Goal: Transaction & Acquisition: Book appointment/travel/reservation

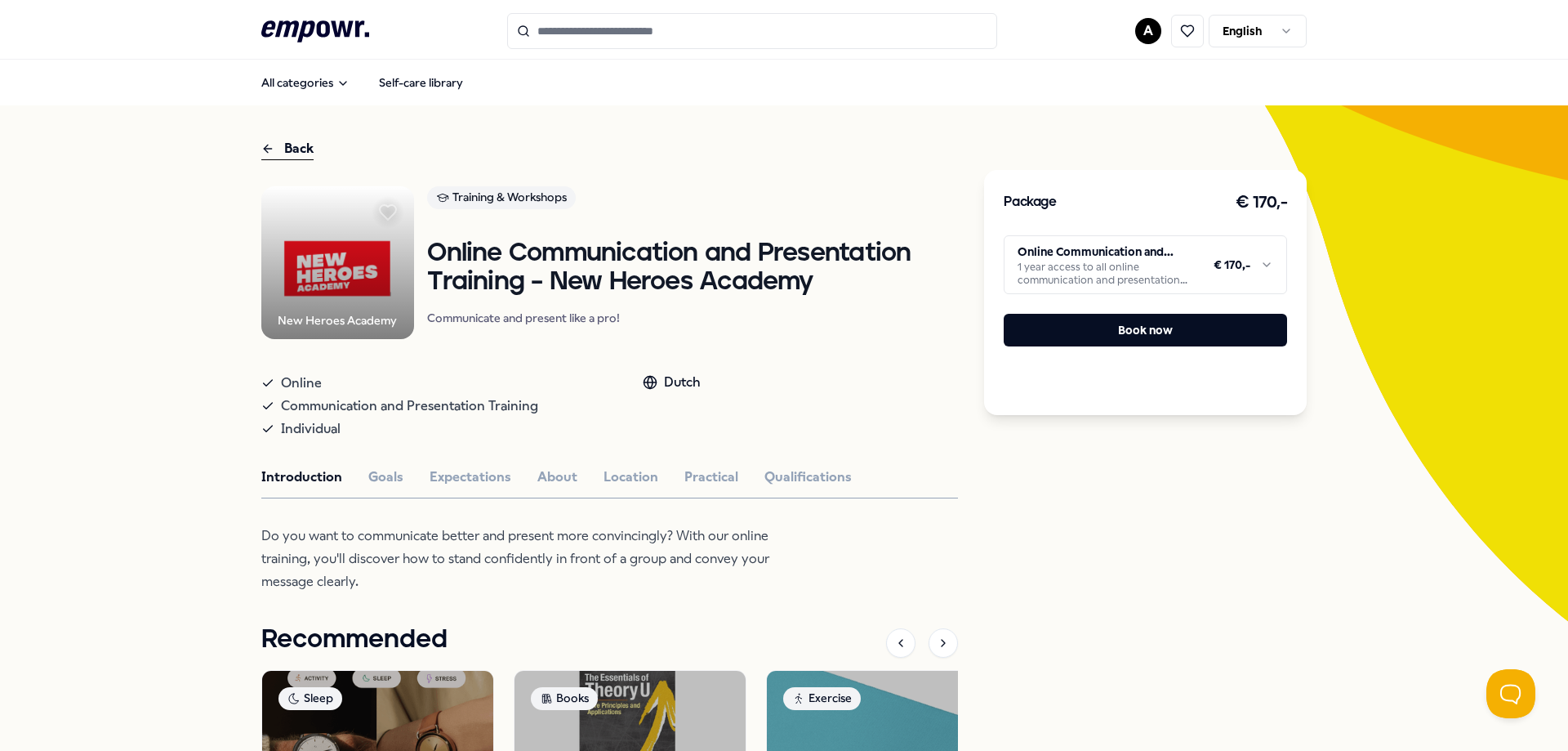
click at [1236, 32] on html ".empowr-logo_svg__cls-1{fill:#03032f} A English All categories Self-care librar…" at bounding box center [784, 375] width 1568 height 751
click at [1127, 36] on html ".empowr-logo_svg__cls-1{fill:#03032f} A English All categories Self-care librar…" at bounding box center [784, 375] width 1568 height 751
click at [1140, 35] on html ".empowr-logo_svg__cls-1{fill:#03032f} A English All categories Self-care librar…" at bounding box center [784, 375] width 1568 height 751
click at [1127, 92] on div "Dashboard" at bounding box center [1143, 85] width 161 height 48
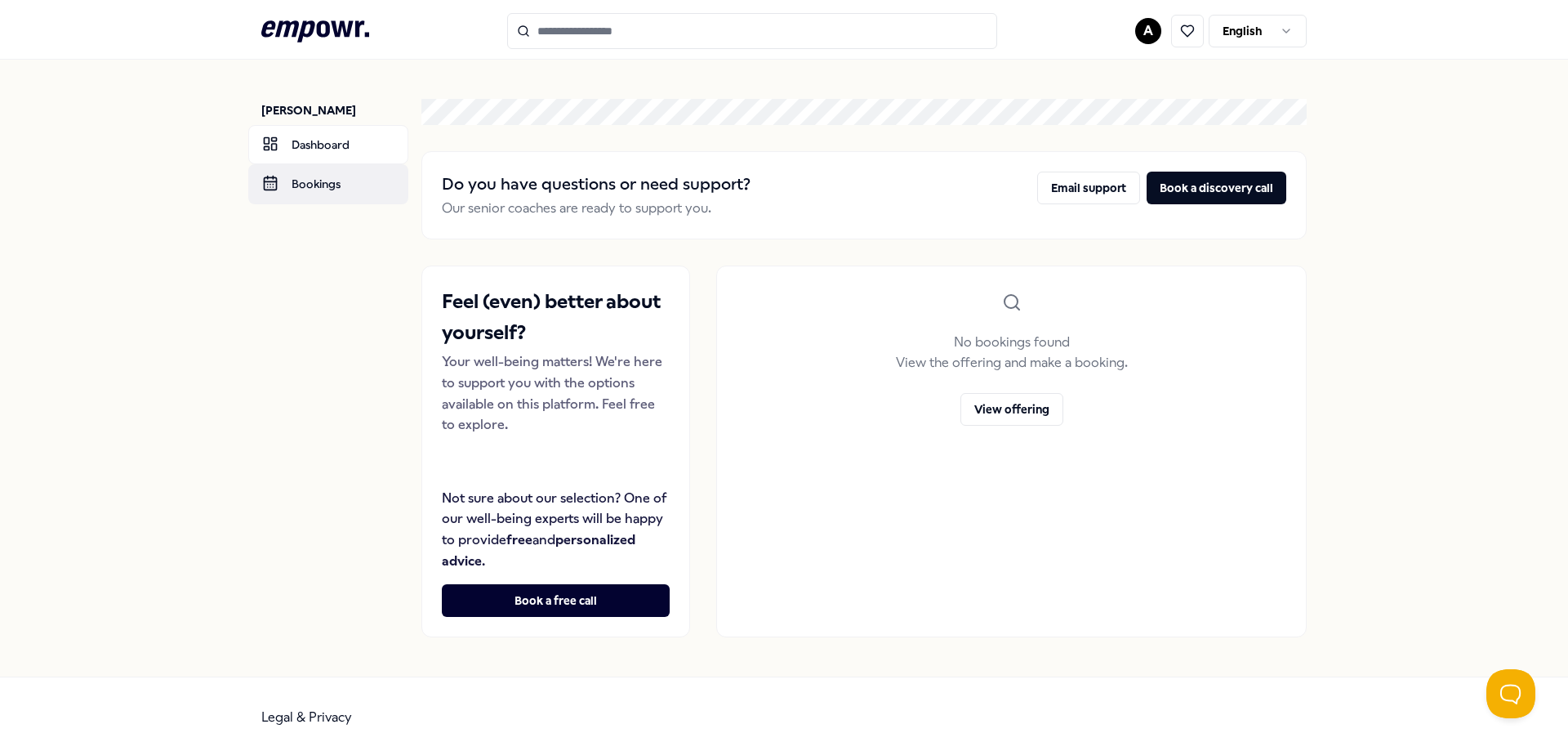
click at [300, 186] on link "Bookings" at bounding box center [328, 183] width 160 height 39
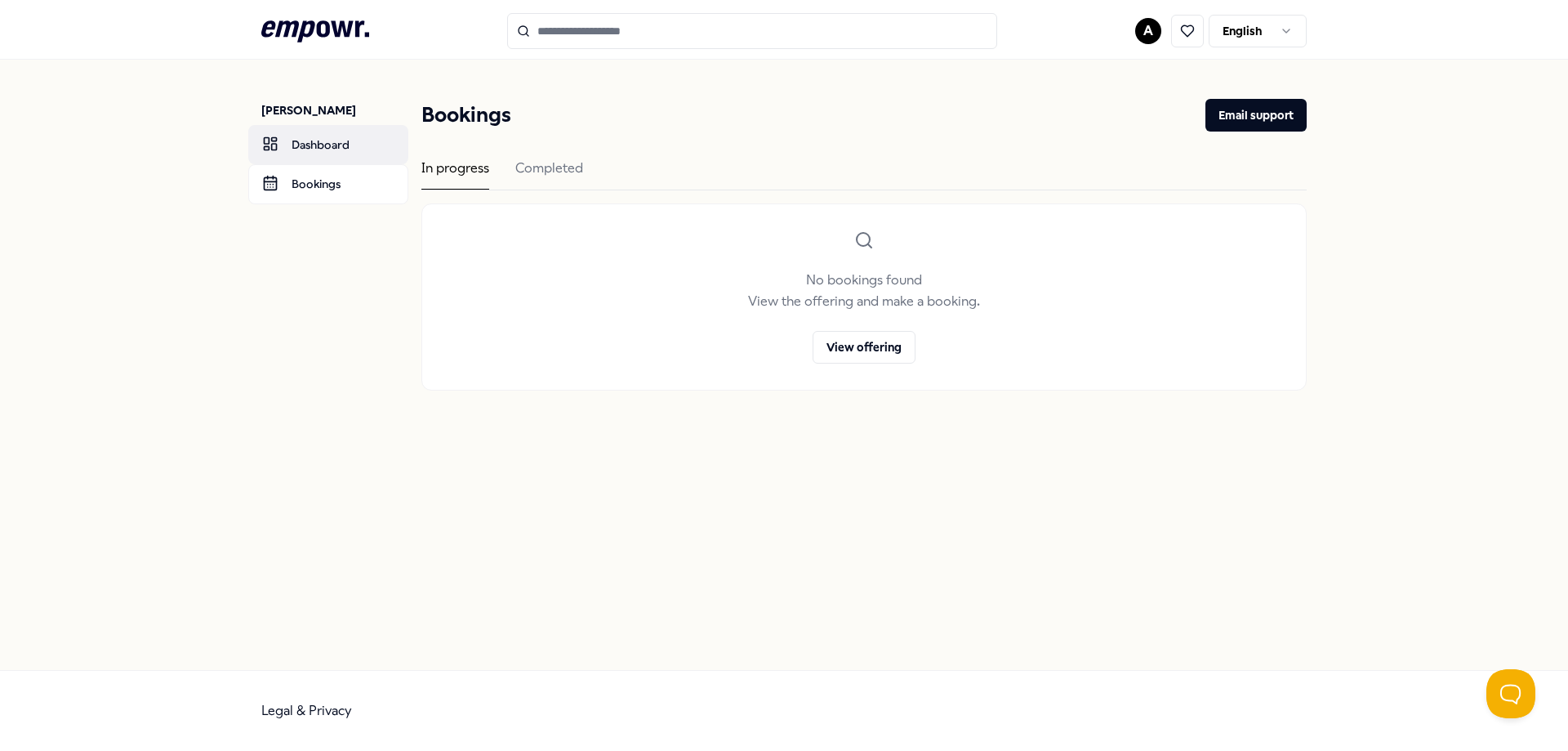
click at [305, 139] on link "Dashboard" at bounding box center [328, 144] width 160 height 39
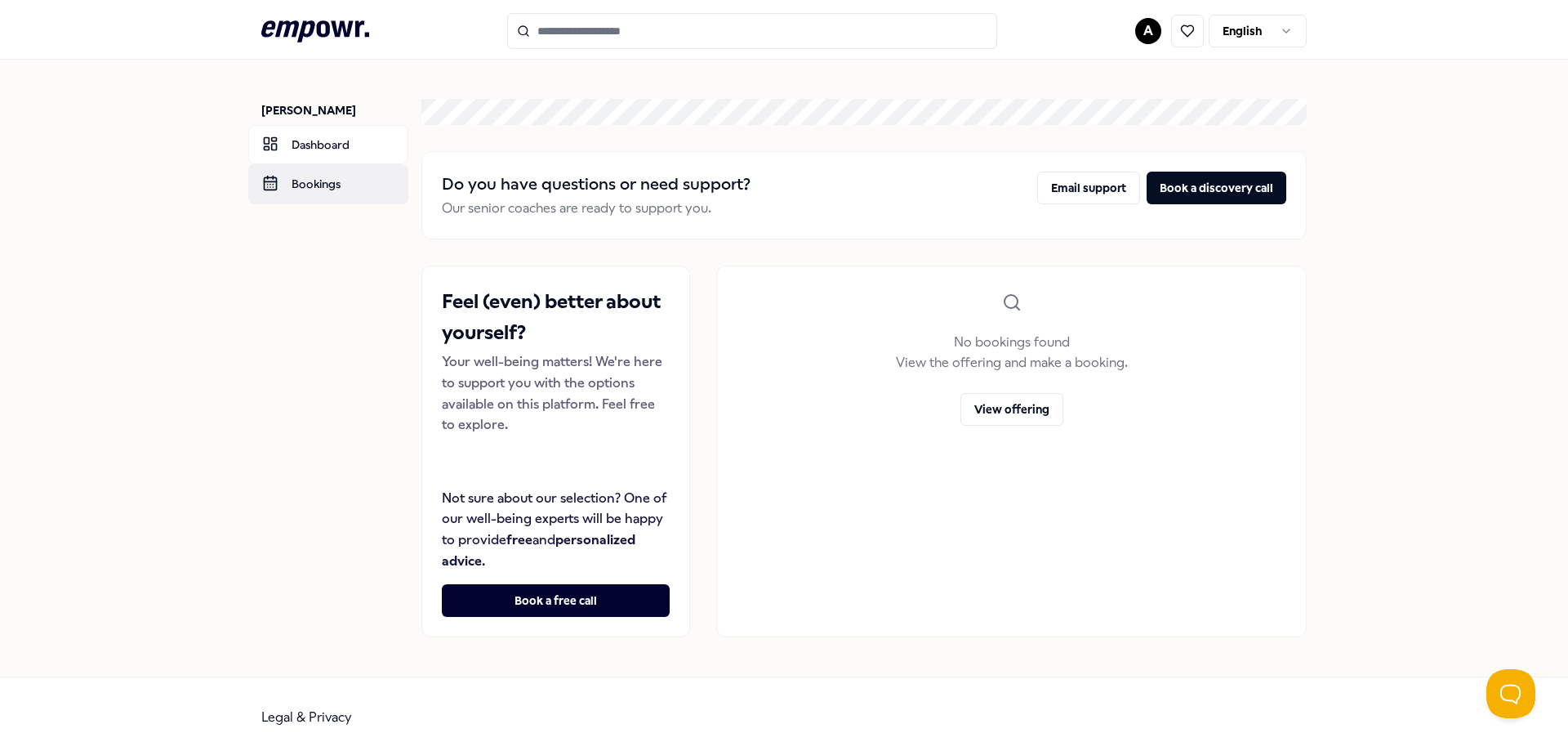
click at [361, 187] on link "Bookings" at bounding box center [328, 183] width 160 height 39
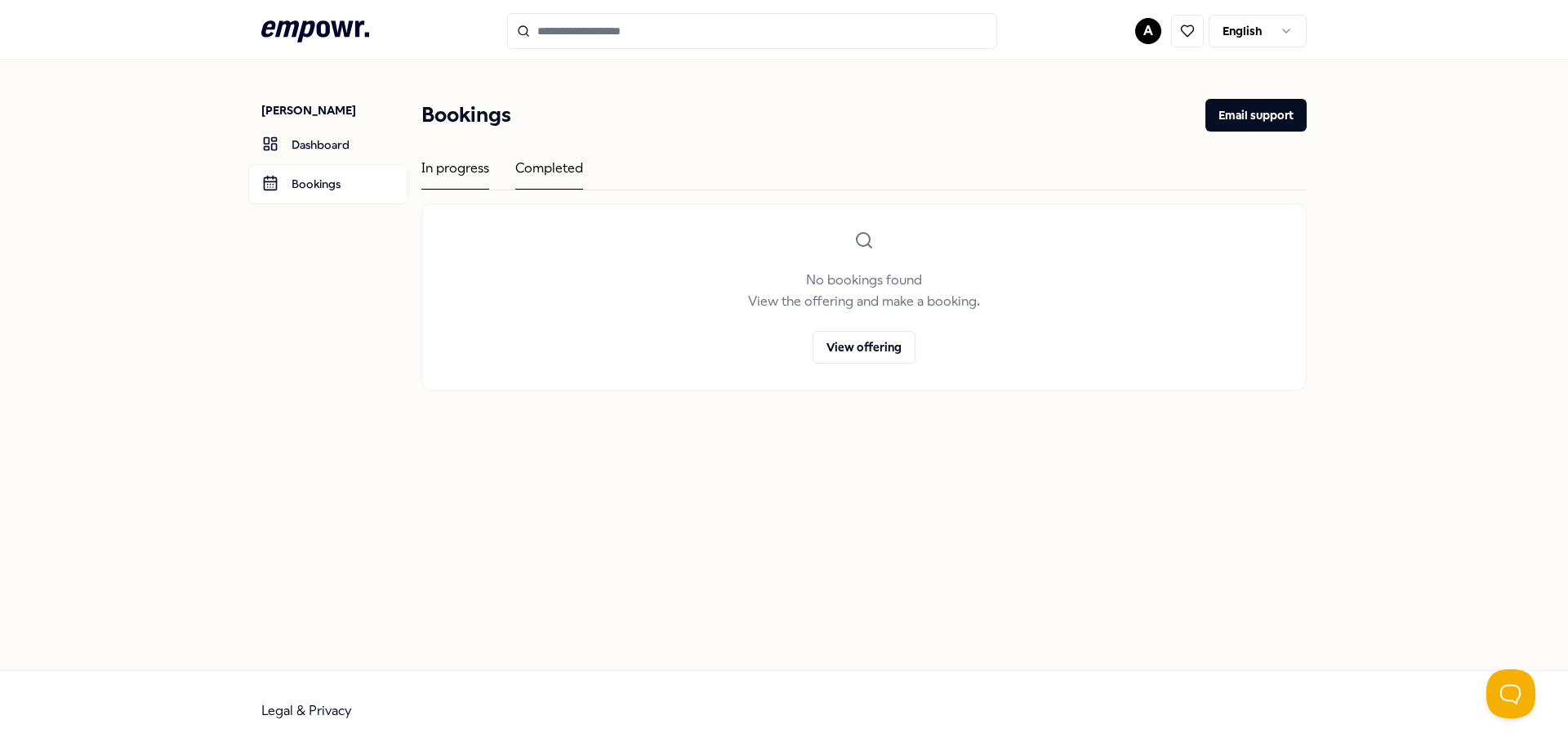
click at [568, 174] on div "Completed" at bounding box center [550, 174] width 68 height 32
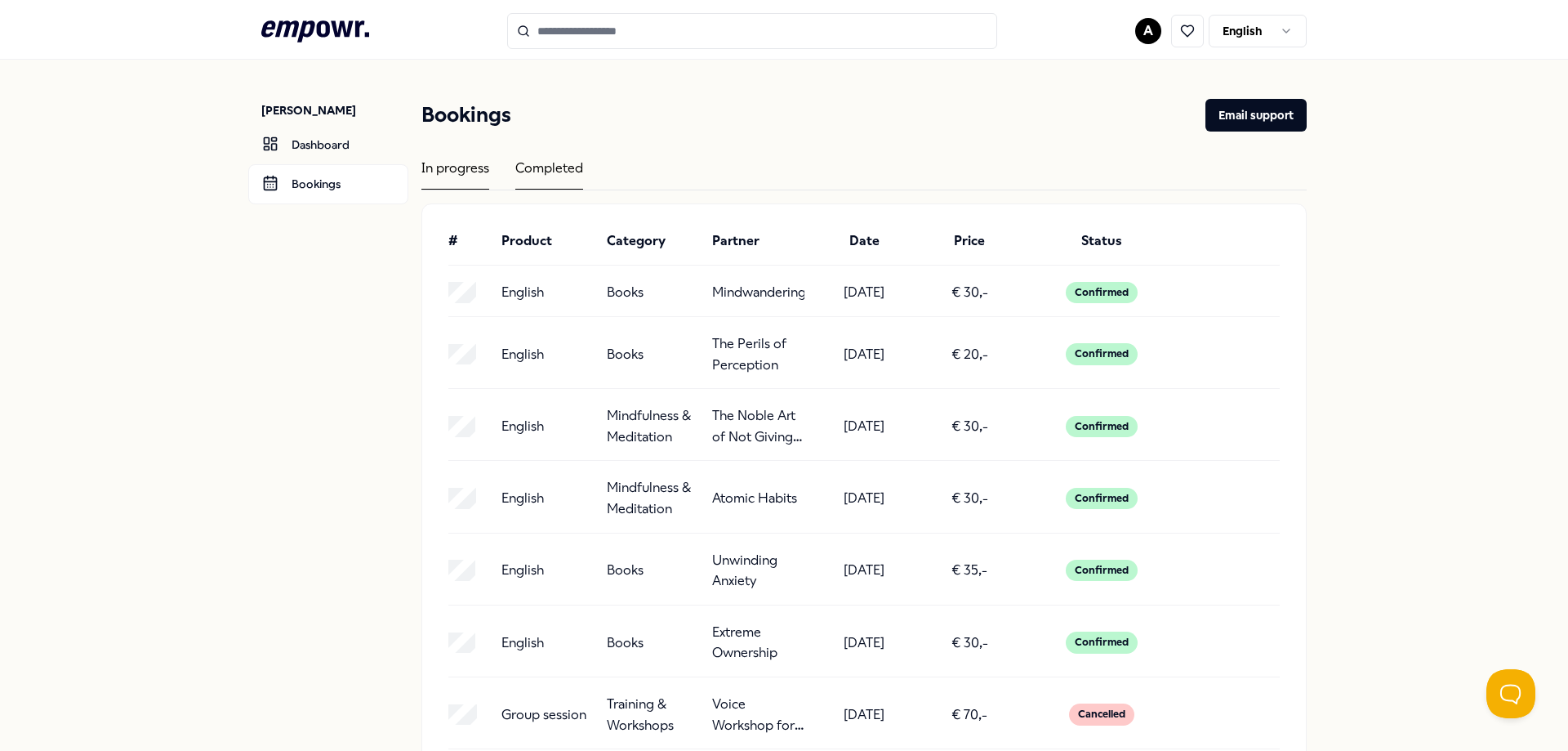
click at [478, 177] on div "In progress" at bounding box center [455, 174] width 68 height 32
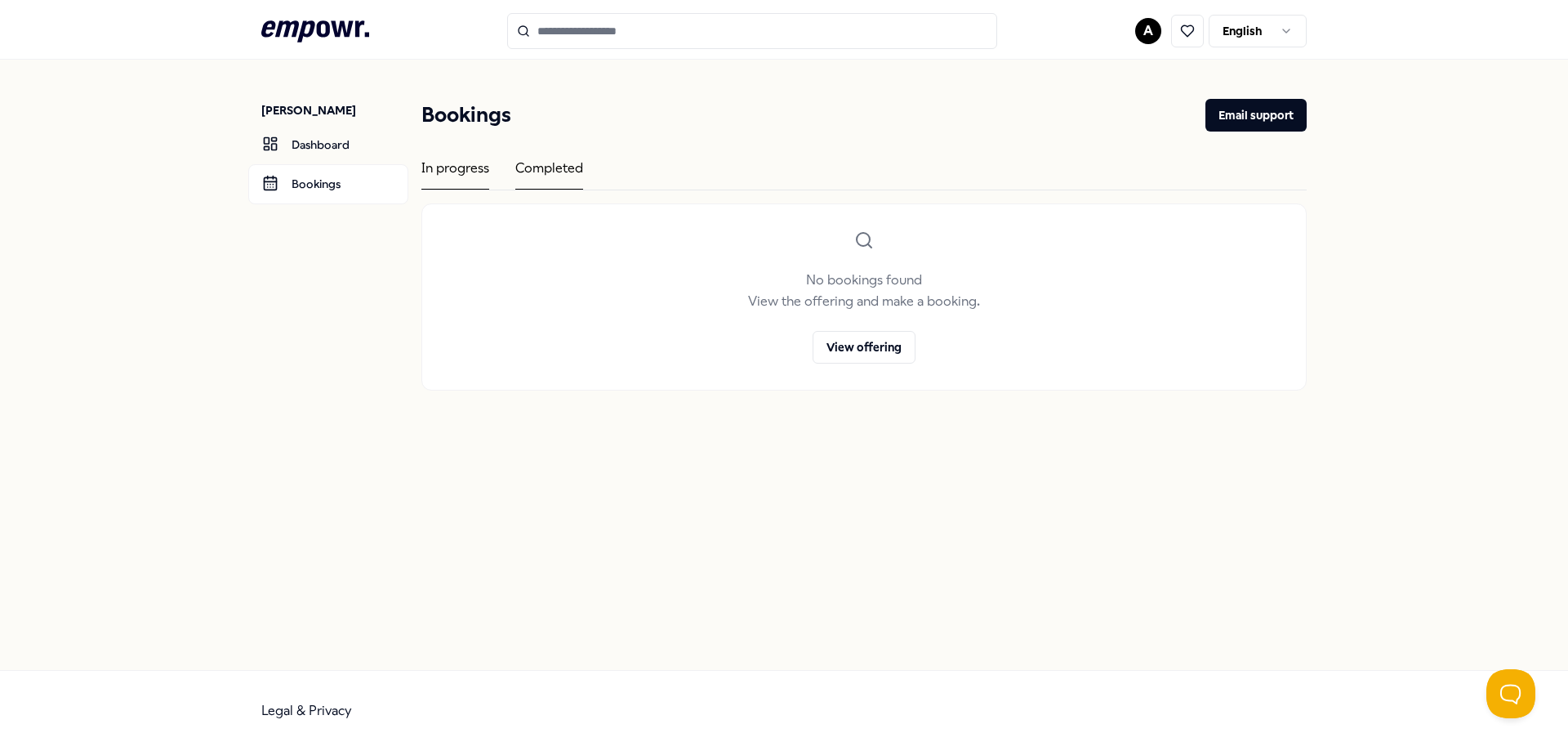
click at [518, 170] on div "Completed" at bounding box center [550, 174] width 68 height 32
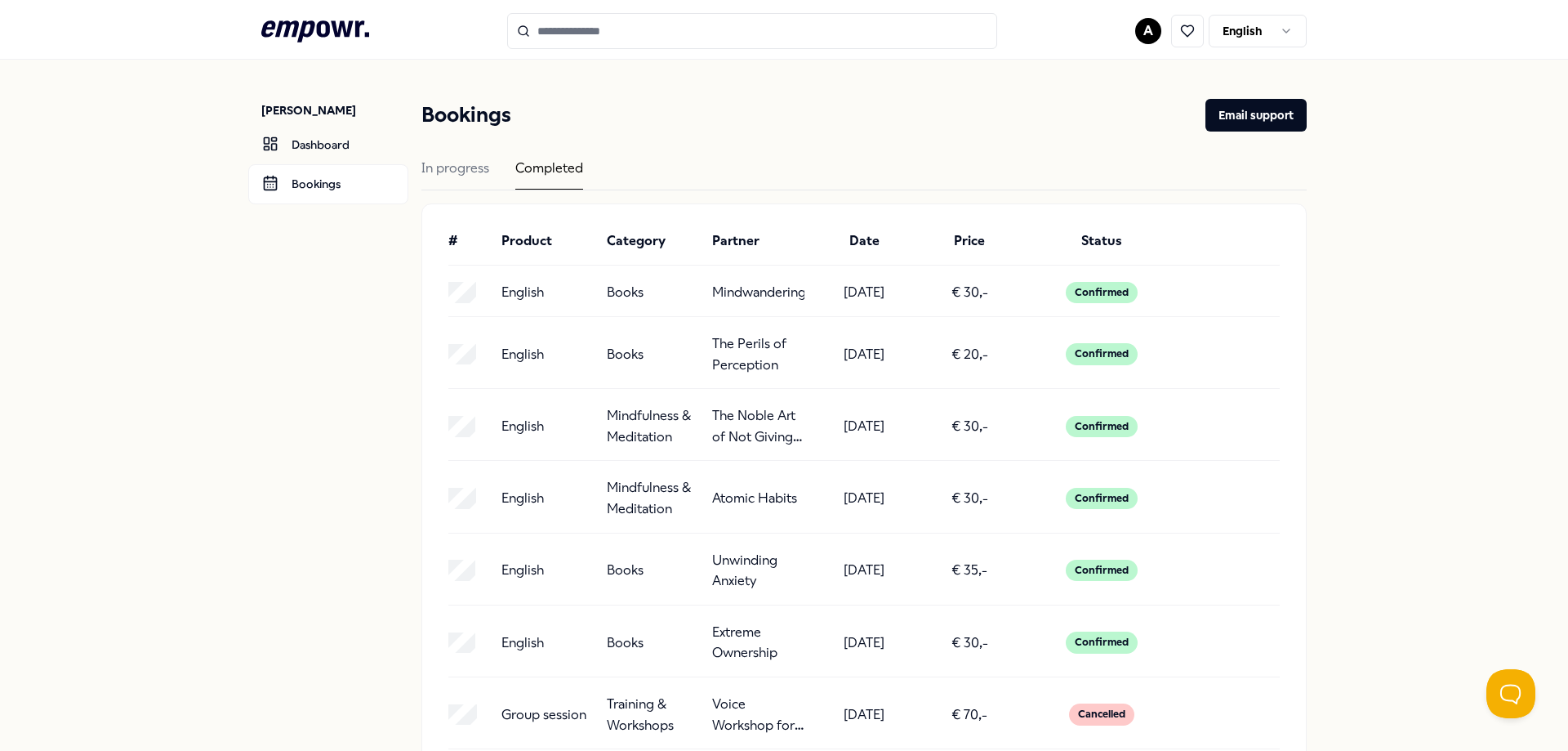
click at [307, 27] on icon at bounding box center [315, 31] width 108 height 21
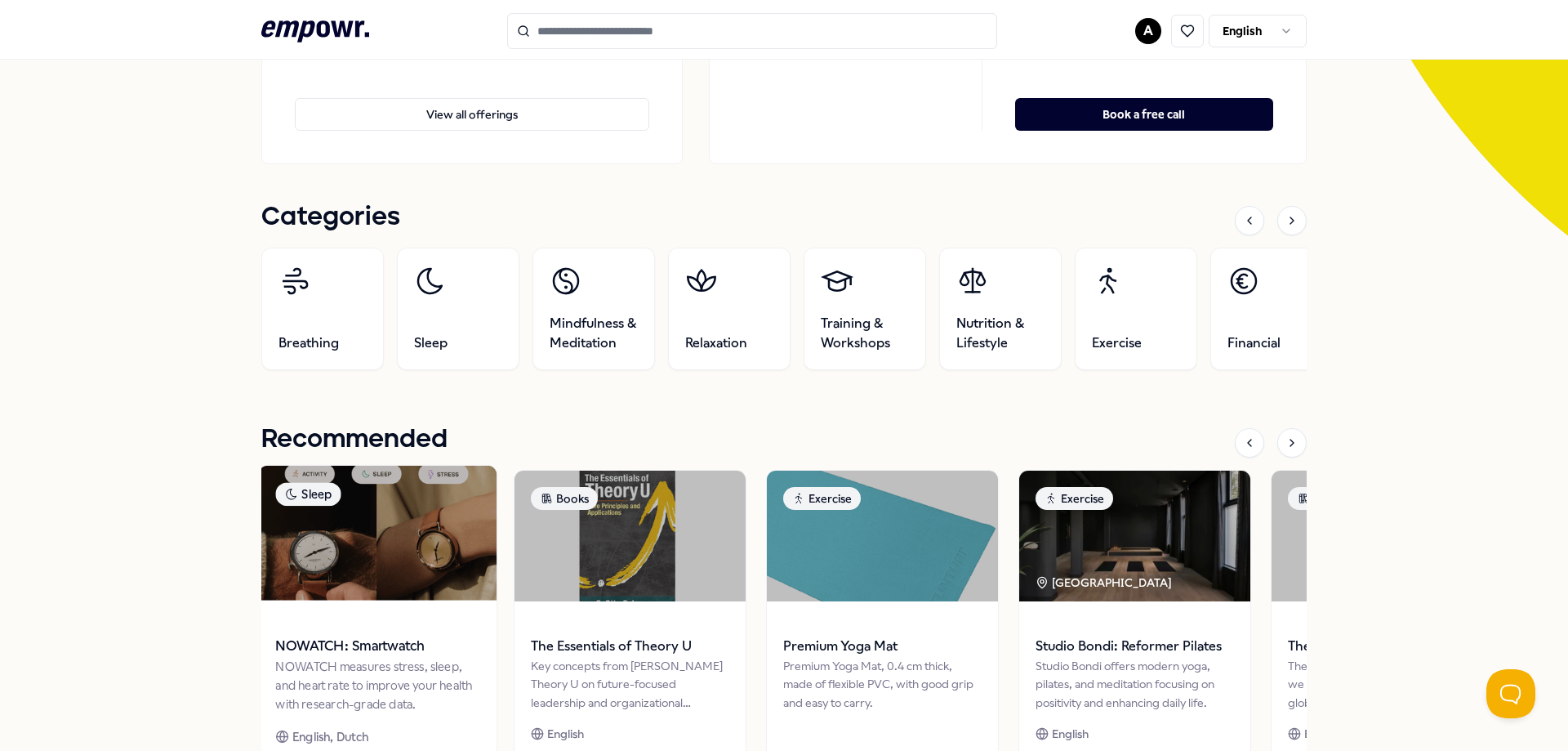
scroll to position [490, 0]
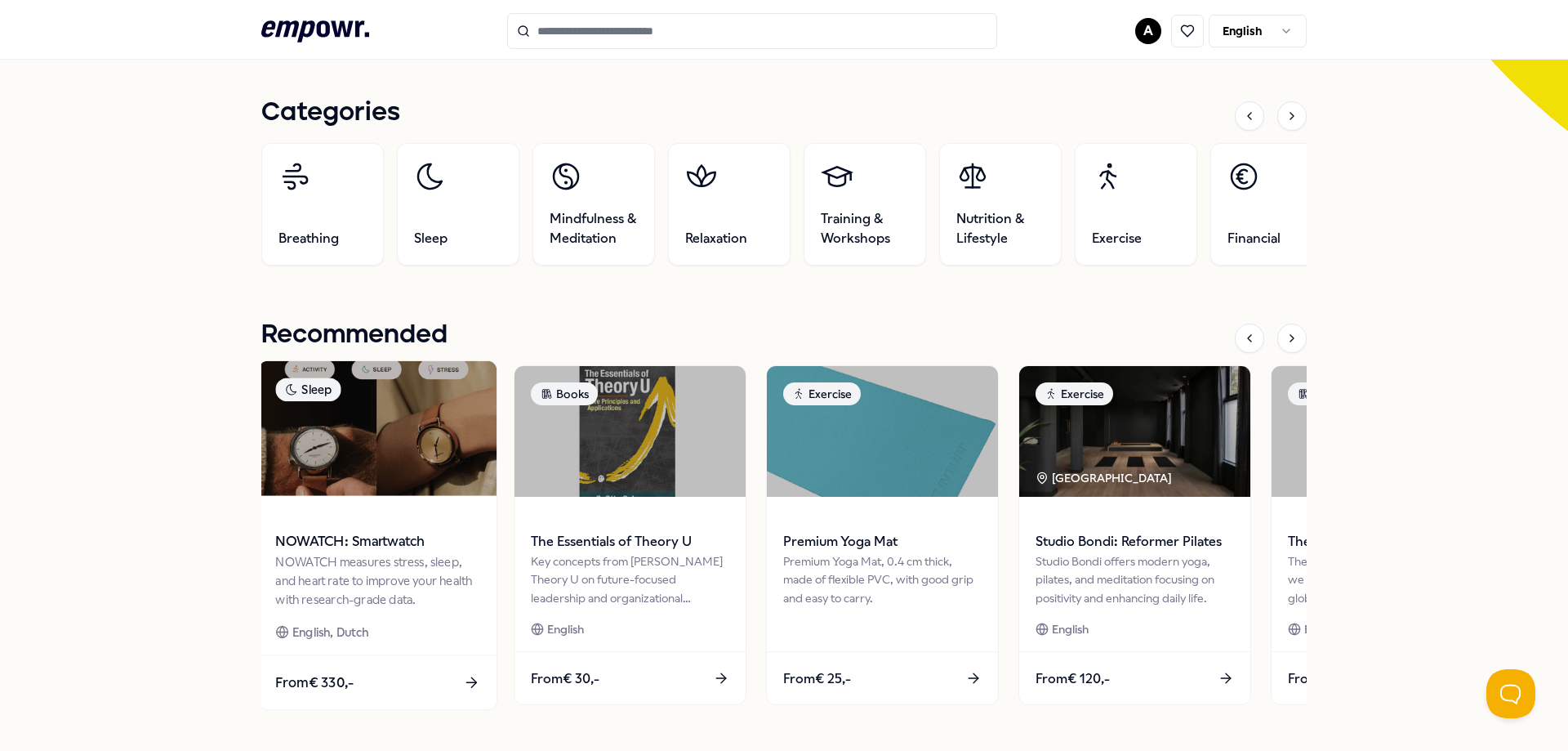
click at [426, 469] on img at bounding box center [378, 428] width 238 height 135
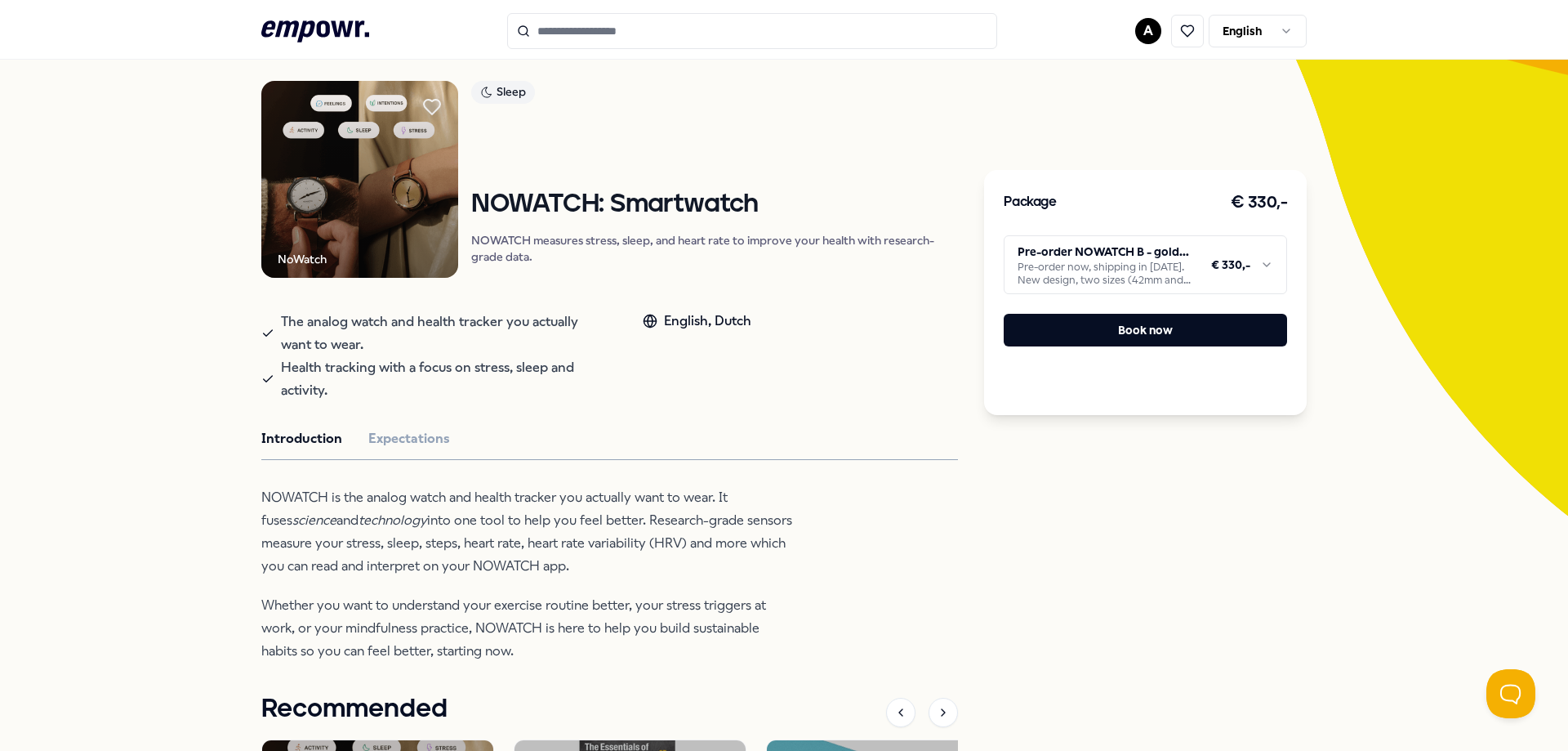
click at [1087, 267] on html ".empowr-logo_svg__cls-1{fill:#03032f} A English All categories Self-care librar…" at bounding box center [784, 375] width 1568 height 751
click at [1083, 267] on html ".empowr-logo_svg__cls-1{fill:#03032f} A English All categories Self-care librar…" at bounding box center [784, 375] width 1568 height 751
drag, startPoint x: 326, startPoint y: 324, endPoint x: 596, endPoint y: 336, distance: 270.3
click at [596, 336] on span "The analog watch and health tracker you actually want to wear." at bounding box center [445, 333] width 329 height 46
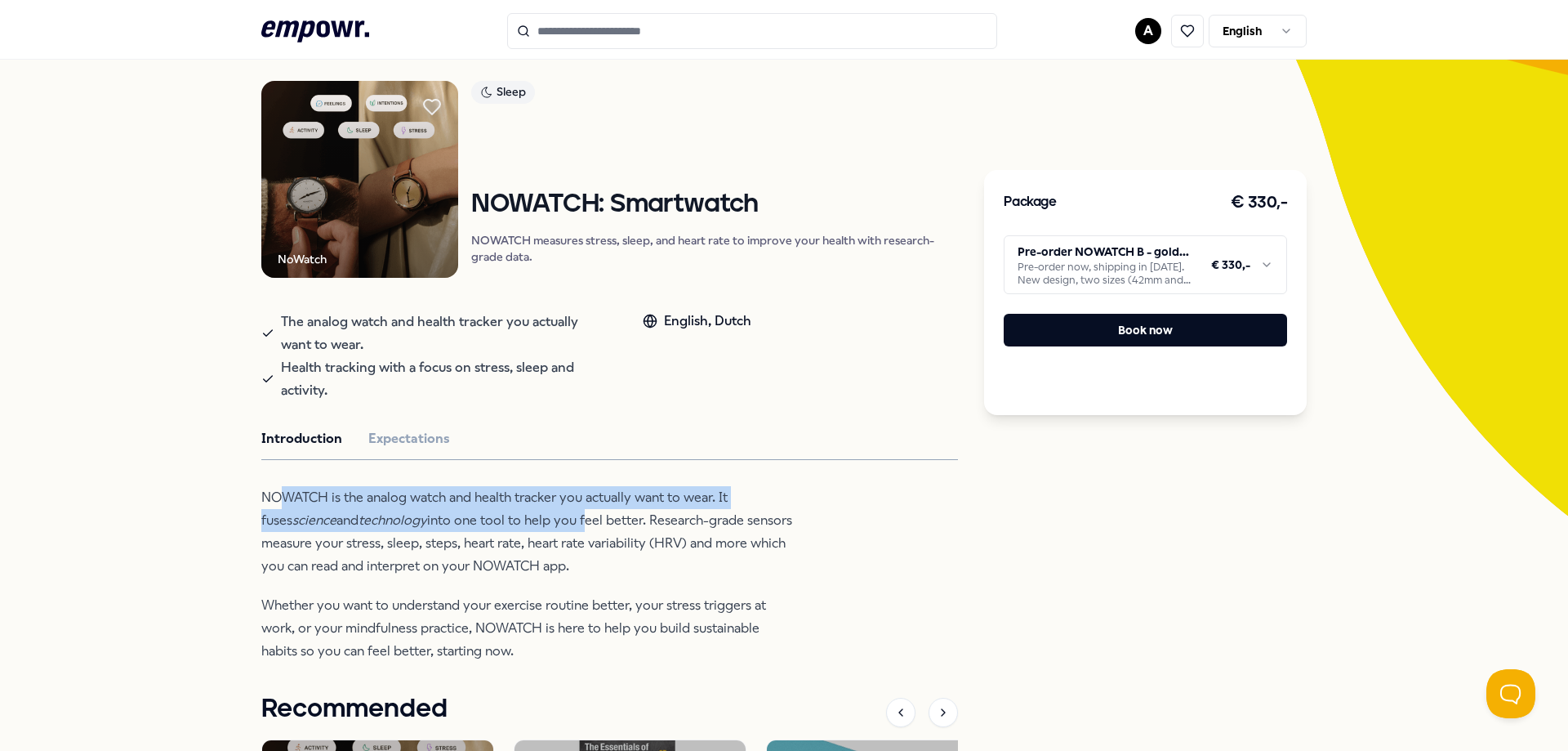
drag, startPoint x: 277, startPoint y: 494, endPoint x: 554, endPoint y: 512, distance: 277.6
click at [554, 512] on p "NOWATCH is the analog watch and health tracker you actually want to wear. It fu…" at bounding box center [526, 531] width 530 height 91
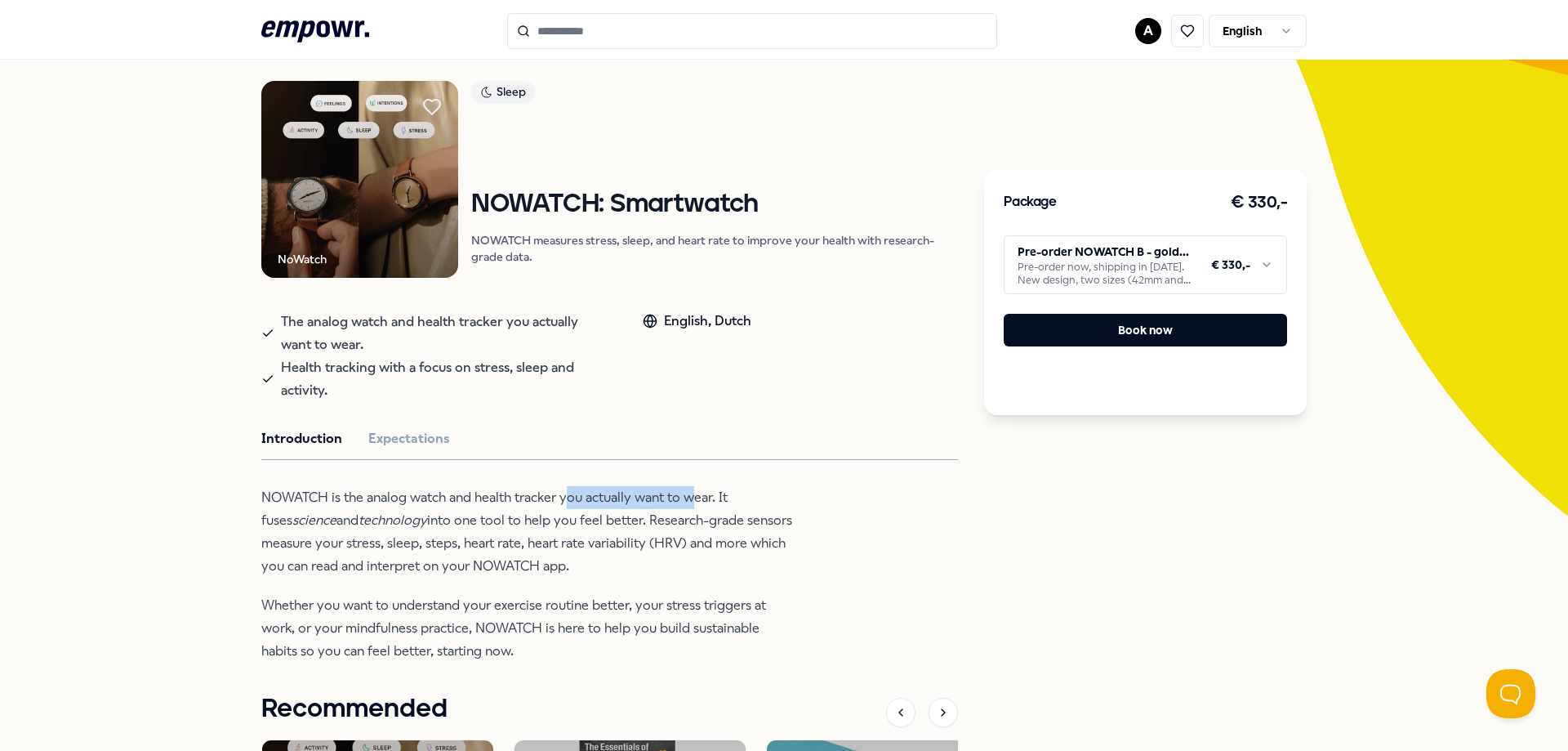
drag, startPoint x: 563, startPoint y: 488, endPoint x: 687, endPoint y: 508, distance: 125.6
click at [687, 508] on p "NOWATCH is the analog watch and health tracker you actually want to wear. It fu…" at bounding box center [526, 531] width 530 height 91
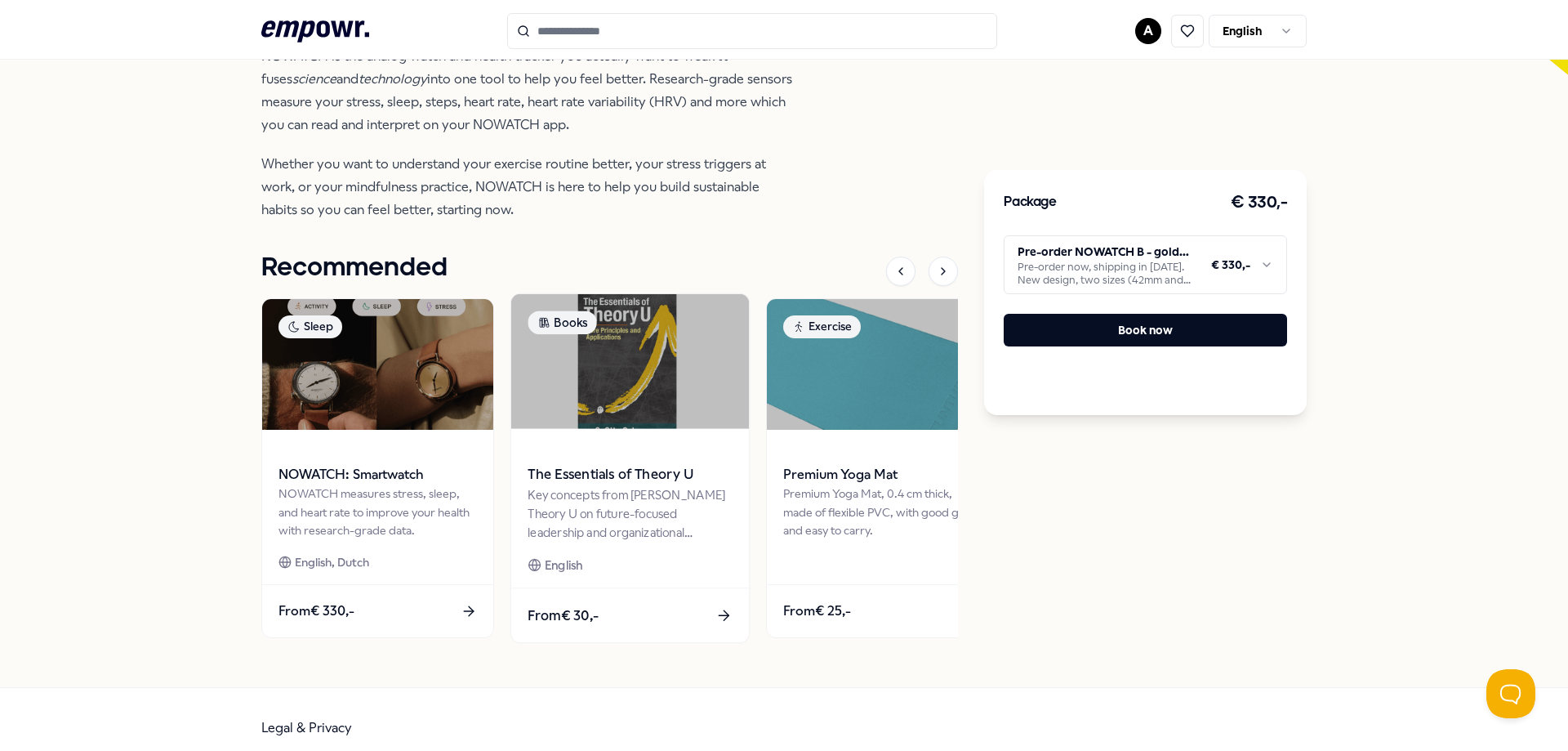
scroll to position [563, 0]
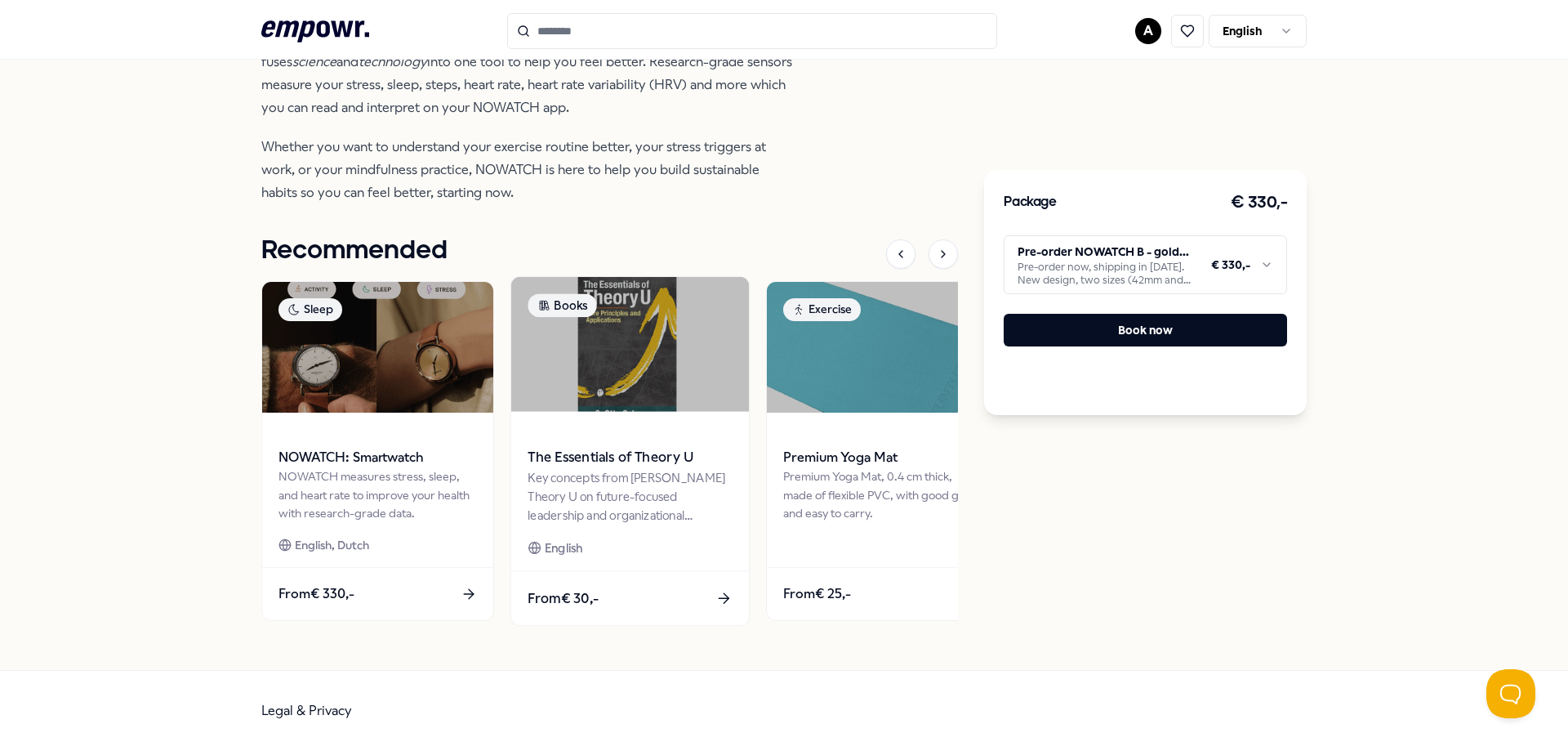
click at [610, 503] on div "Key concepts from [PERSON_NAME] Theory U on future-focused leadership and organ…" at bounding box center [629, 496] width 204 height 56
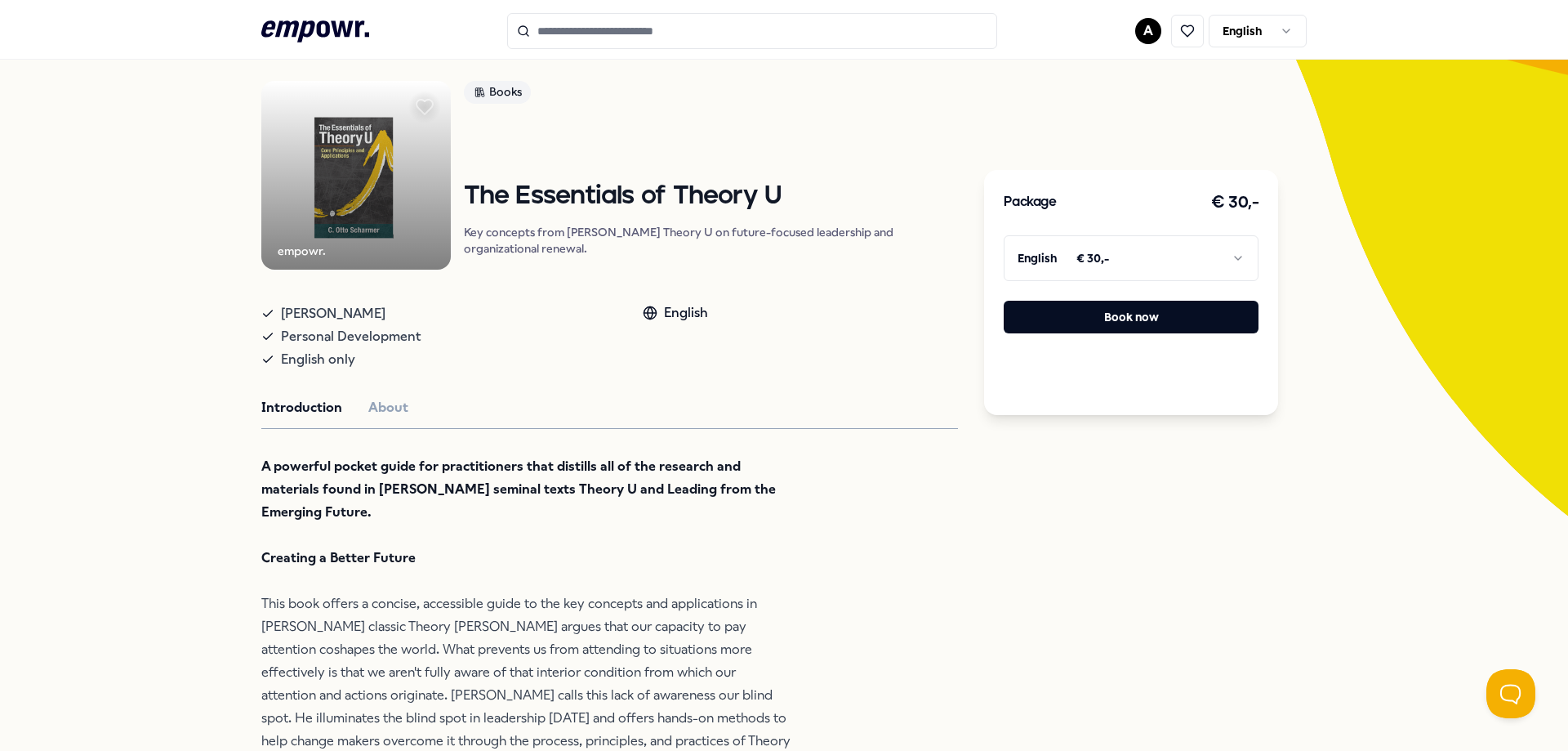
scroll to position [187, 0]
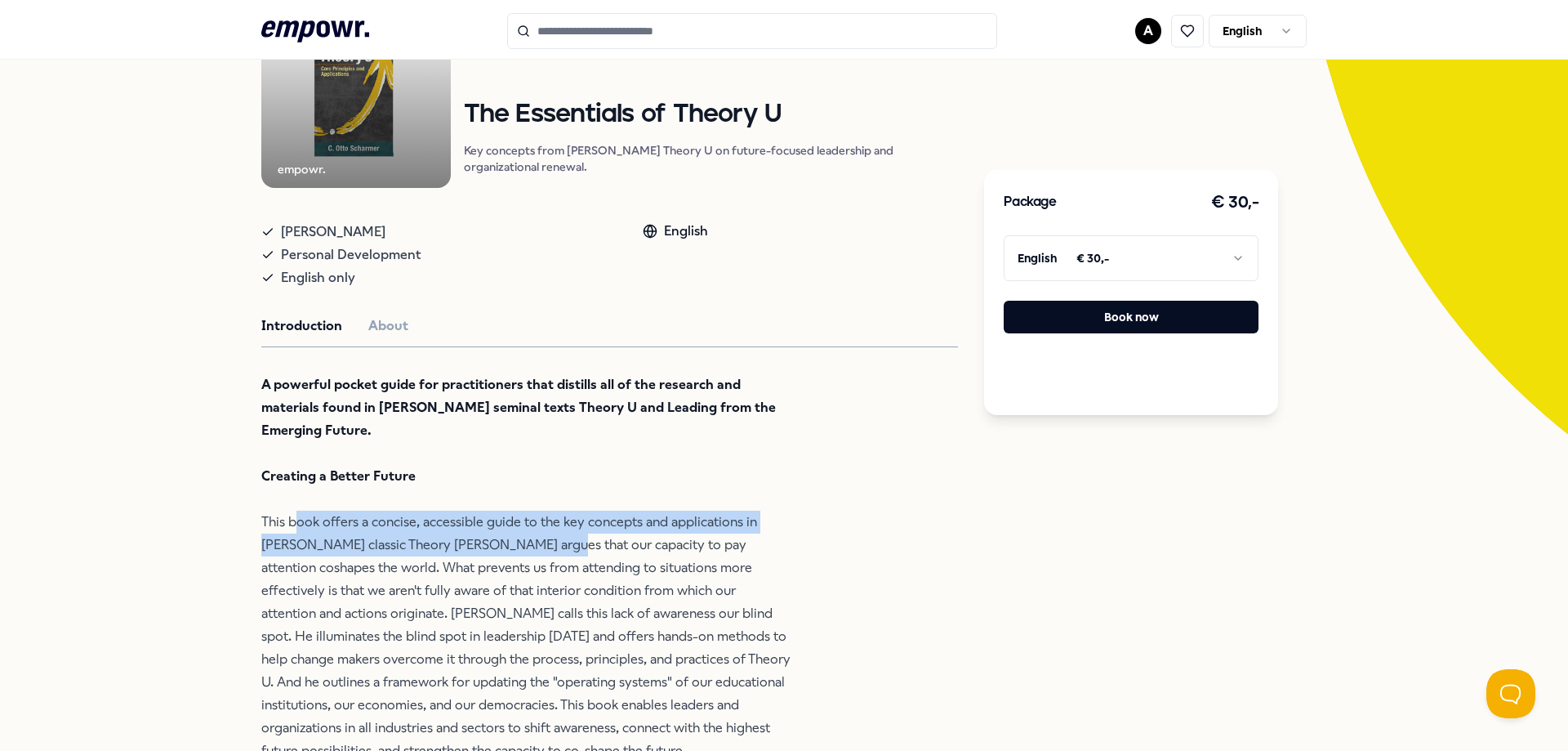
drag, startPoint x: 287, startPoint y: 534, endPoint x: 511, endPoint y: 543, distance: 224.2
click at [511, 543] on p "A powerful pocket guide for practitioners that distills all of the research and…" at bounding box center [526, 568] width 530 height 389
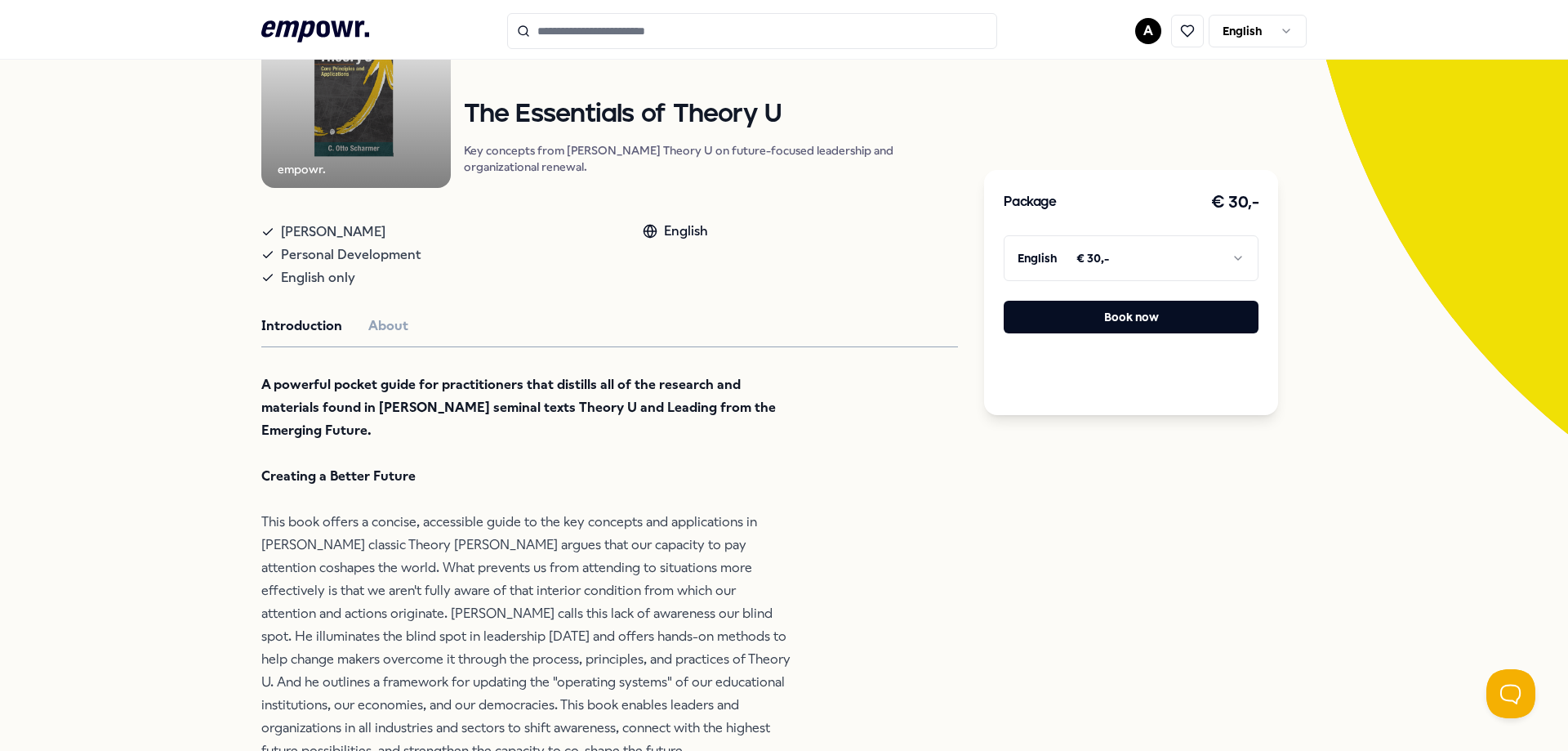
click at [511, 543] on p "A powerful pocket guide for practitioners that distills all of the research and…" at bounding box center [526, 568] width 530 height 389
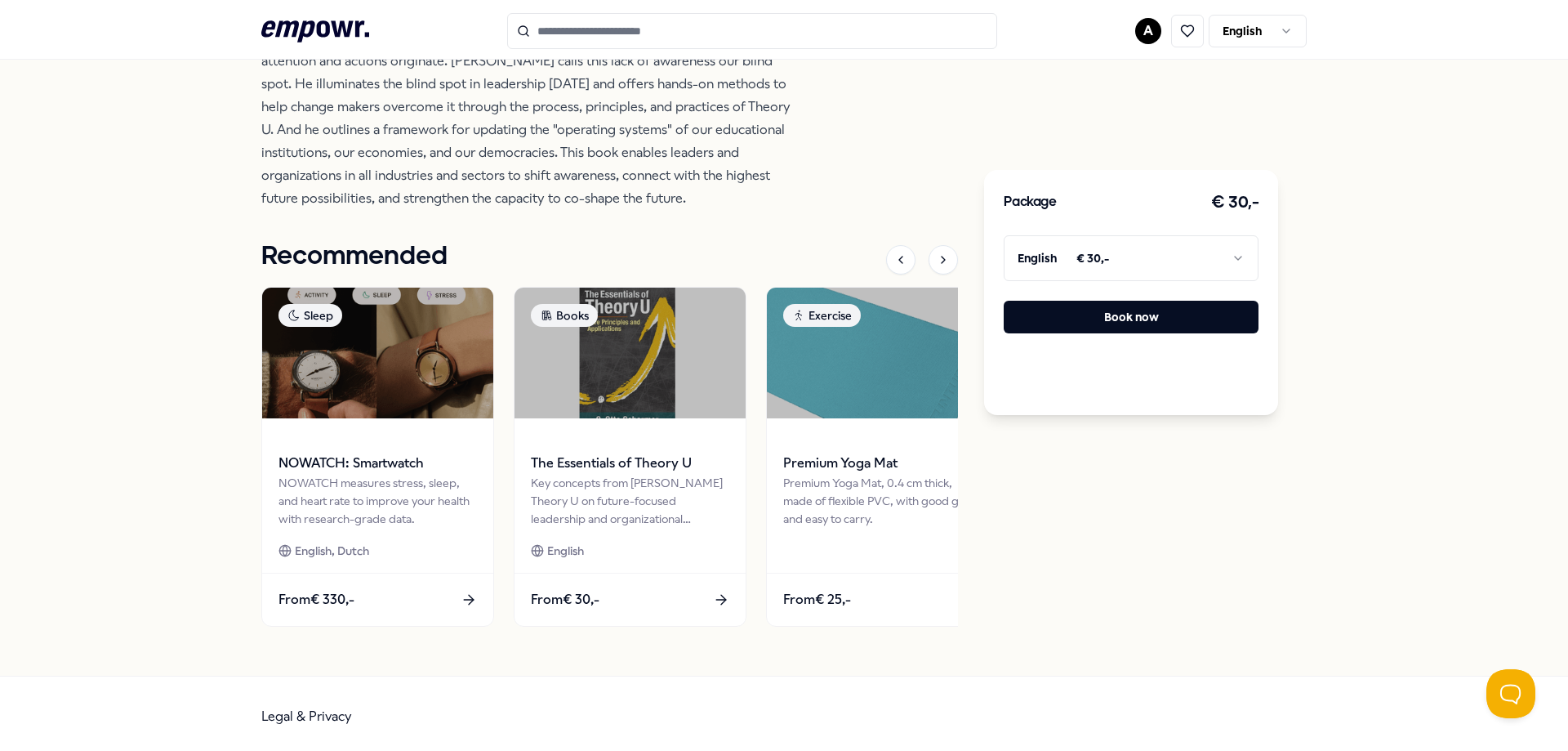
scroll to position [747, 0]
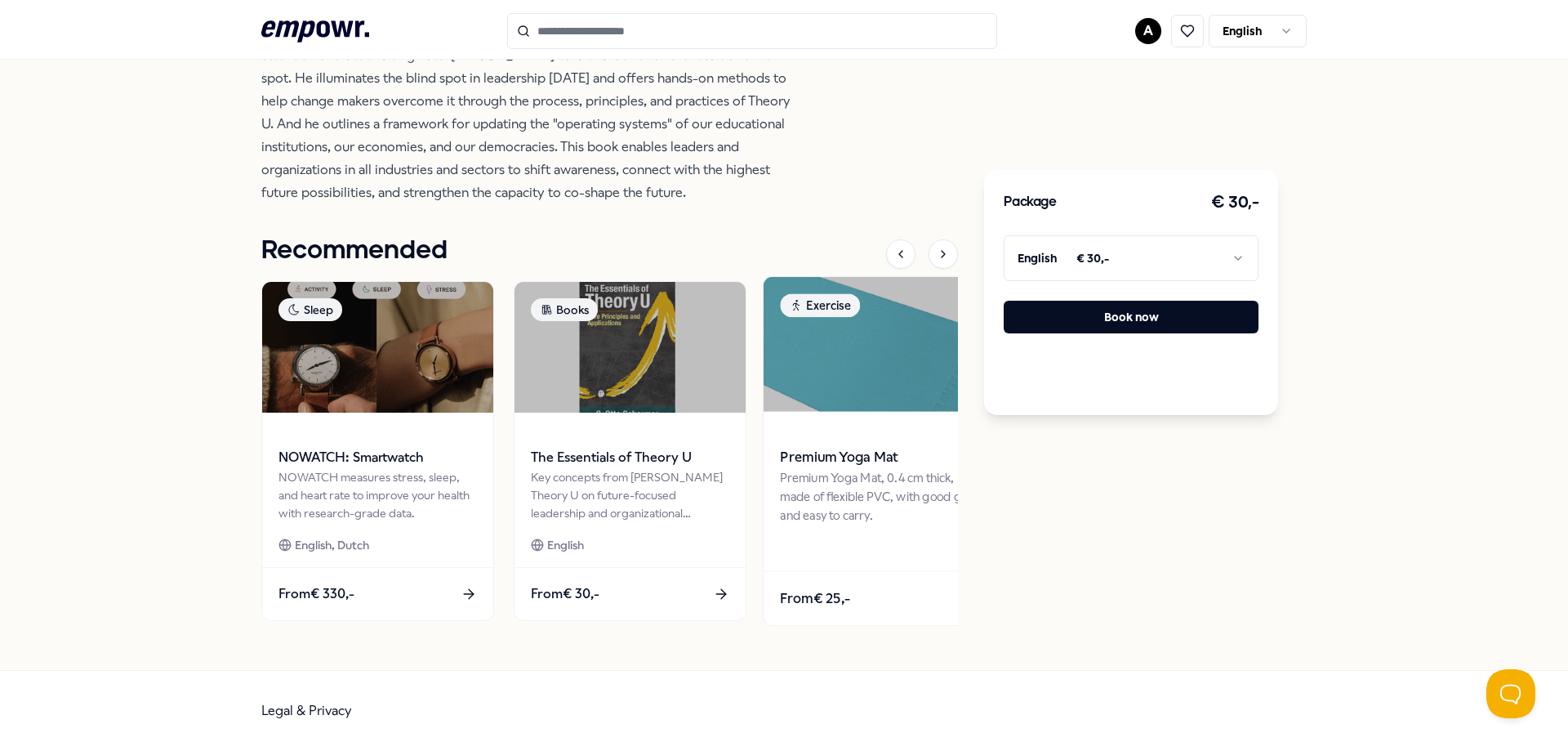
click at [827, 387] on img at bounding box center [883, 344] width 238 height 135
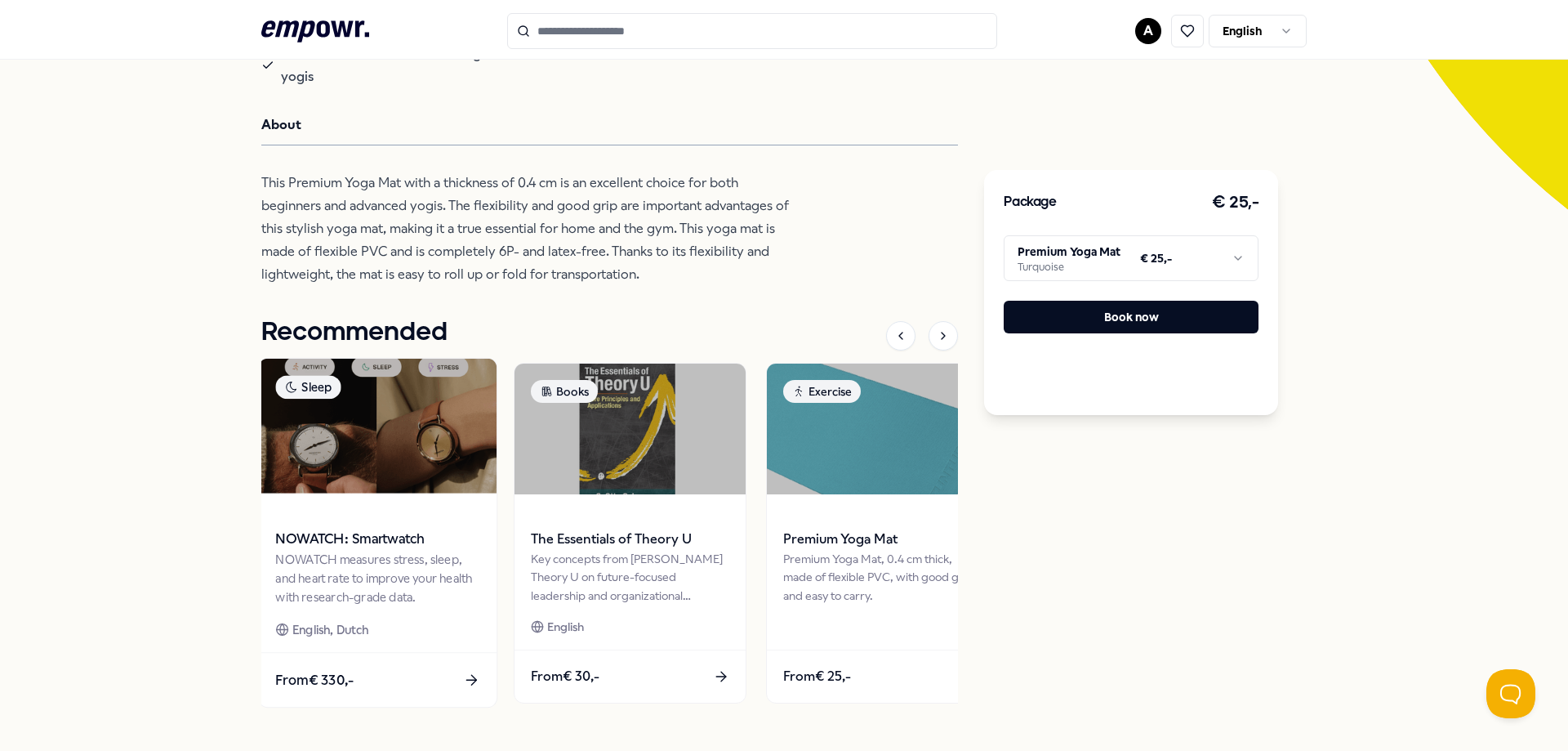
click at [371, 470] on img at bounding box center [378, 425] width 238 height 135
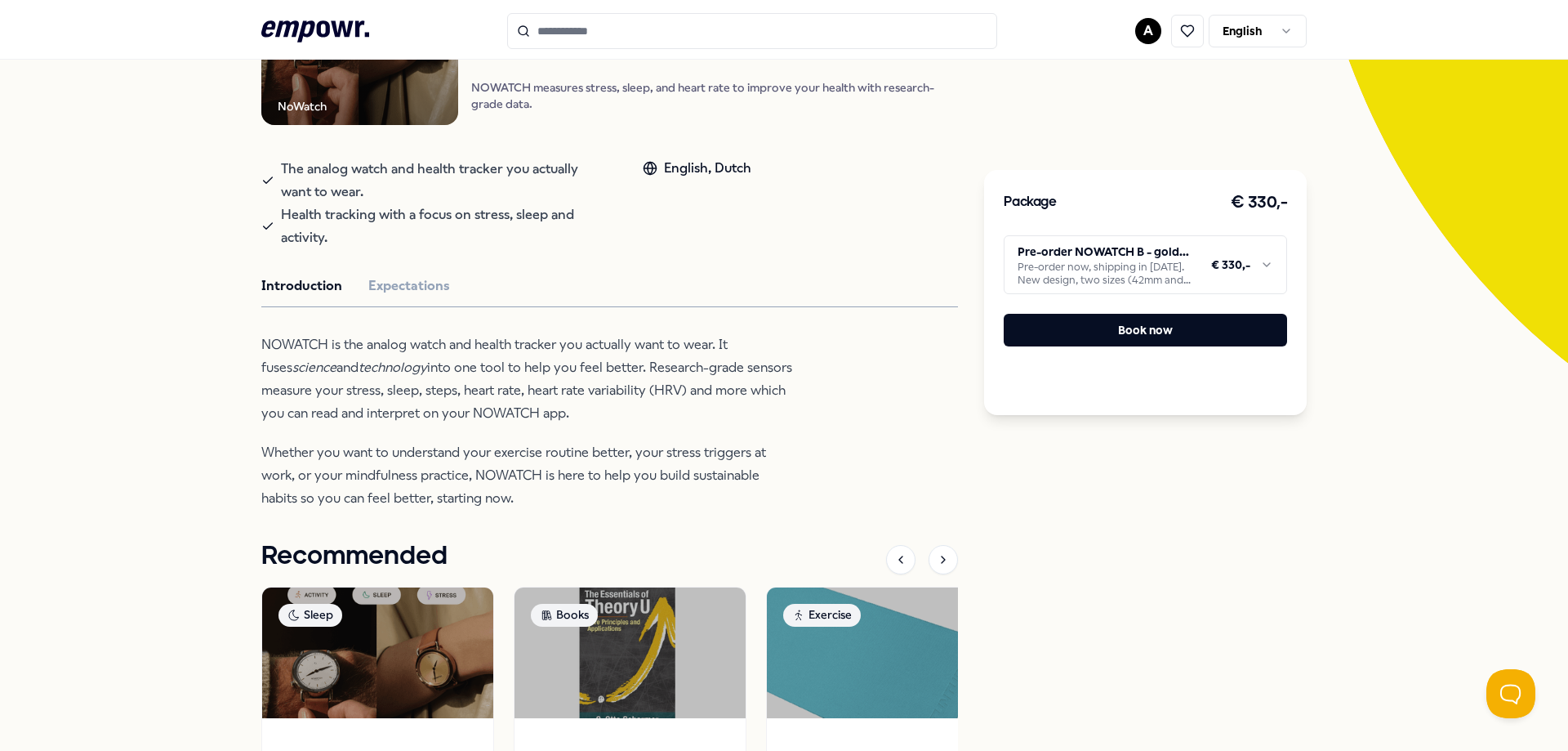
scroll to position [269, 0]
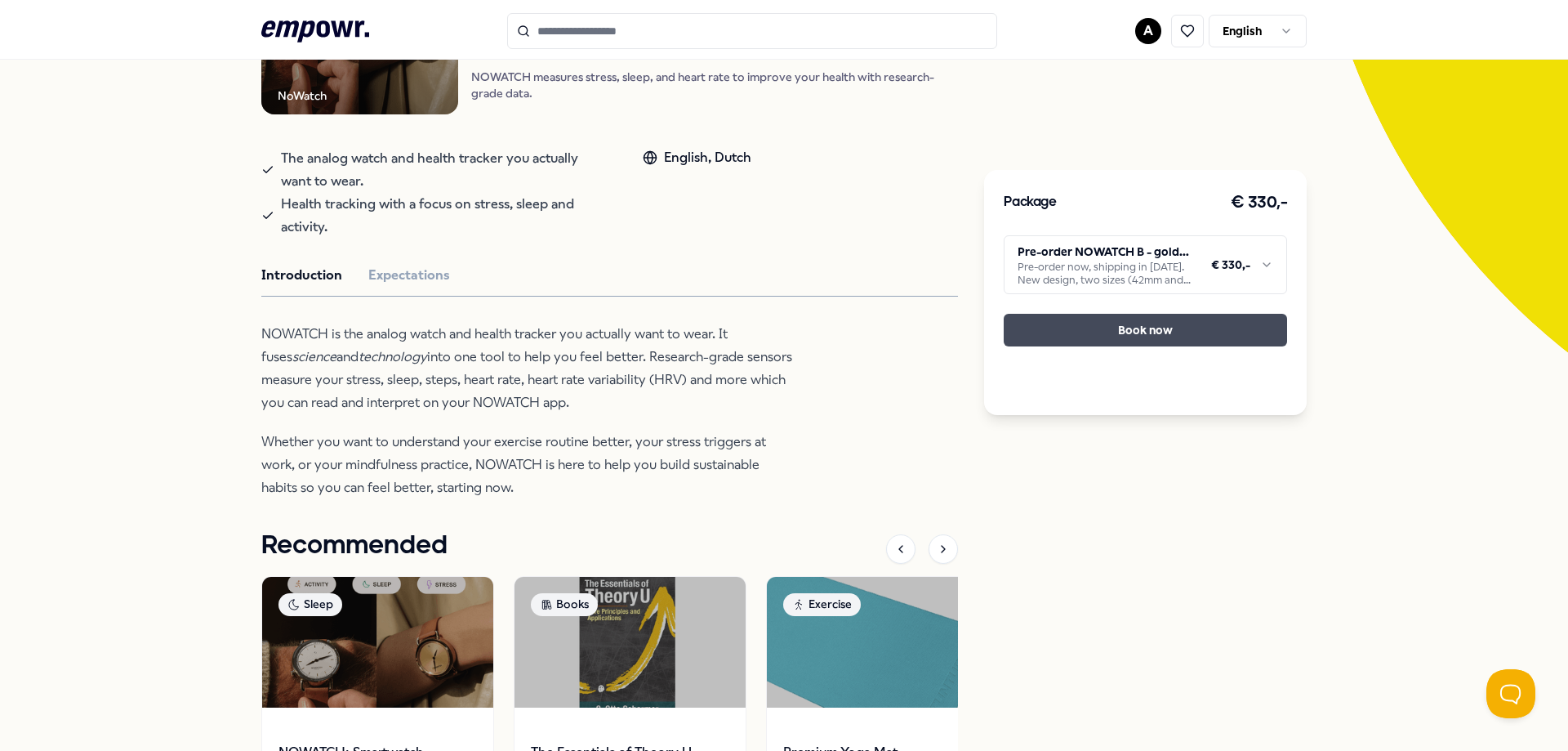
click at [1165, 336] on button "Book now" at bounding box center [1145, 330] width 283 height 33
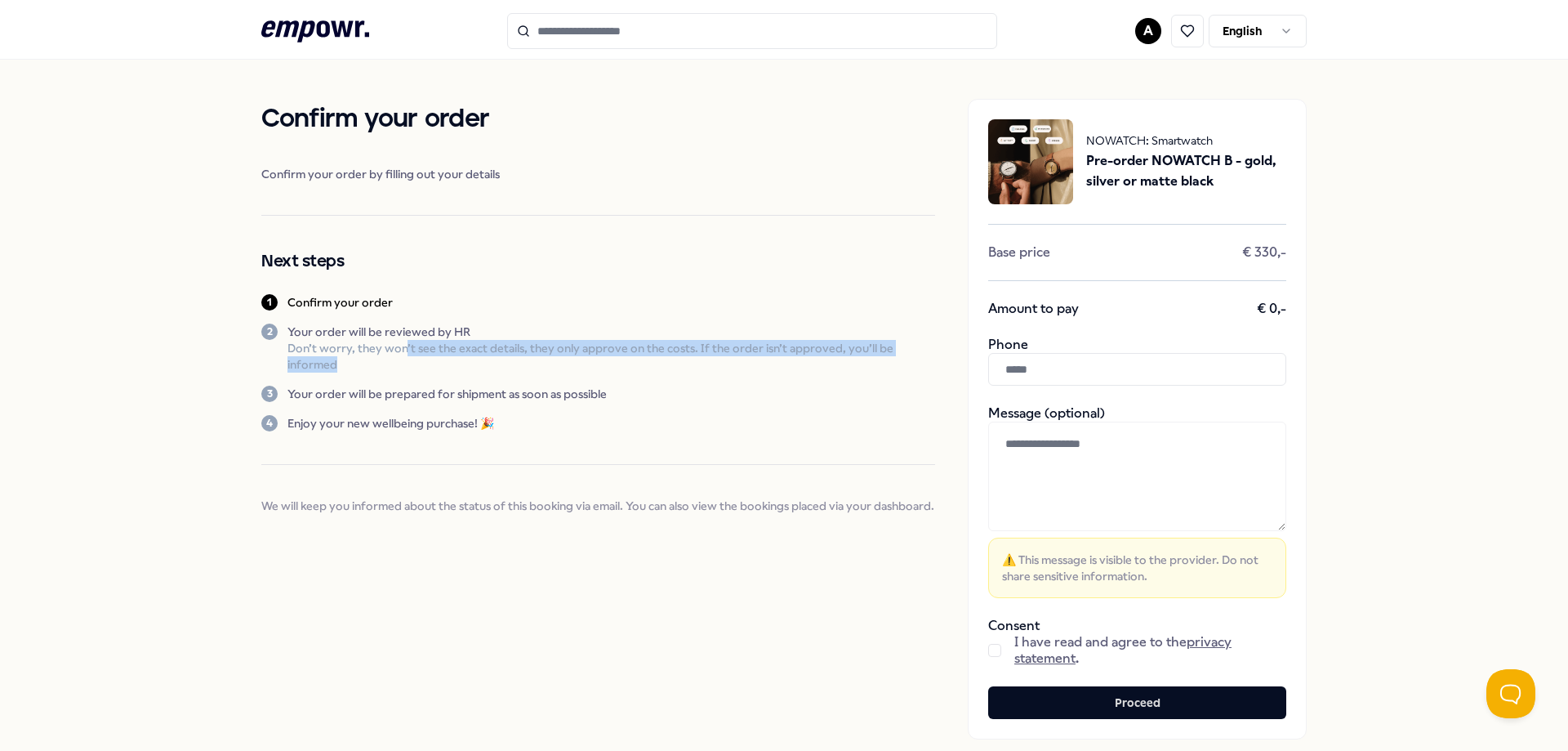
drag, startPoint x: 399, startPoint y: 352, endPoint x: 695, endPoint y: 358, distance: 296.1
click at [695, 358] on p "Don’t worry, they won’t see the exact details, they only approve on the costs. …" at bounding box center [611, 356] width 648 height 33
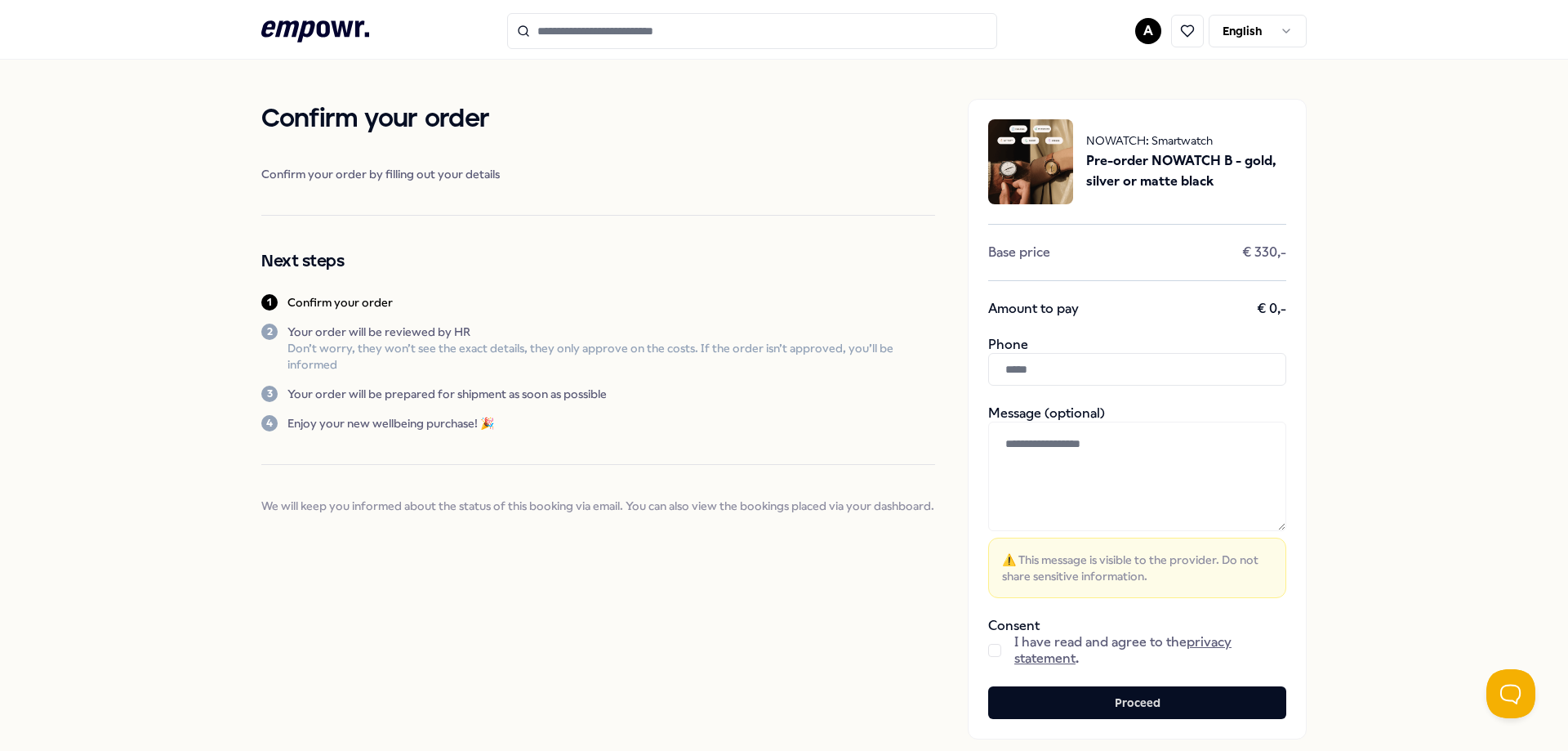
click at [1165, 166] on span "Pre-order NOWATCH B - gold, silver or matte black" at bounding box center [1186, 171] width 200 height 42
drag, startPoint x: 1227, startPoint y: 159, endPoint x: 1146, endPoint y: 163, distance: 81.1
click at [1143, 161] on span "Pre-order NOWATCH B - gold, silver or matte black" at bounding box center [1186, 171] width 200 height 42
copy span "NOWATCH B"
click at [290, 32] on icon at bounding box center [315, 31] width 108 height 21
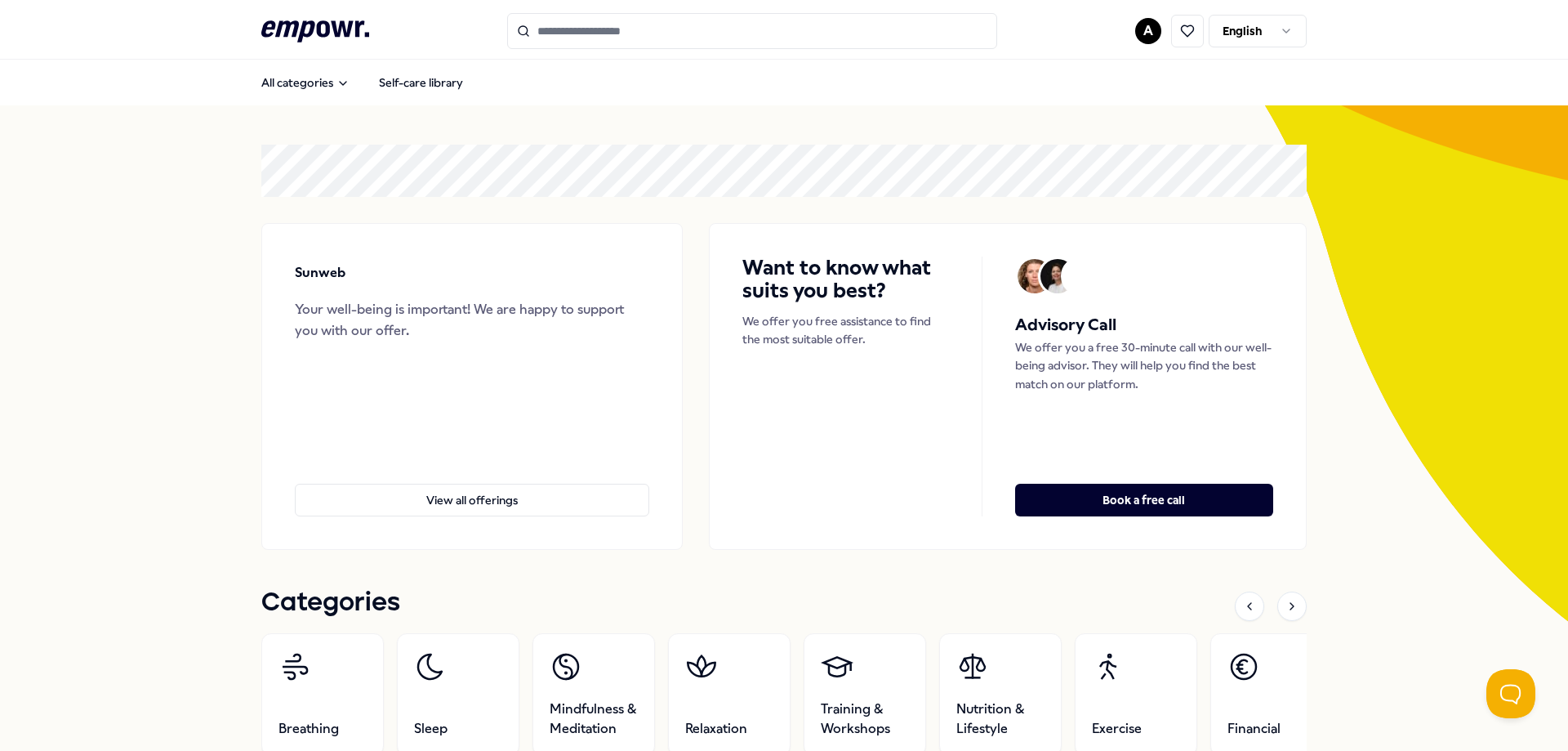
click at [1142, 30] on html ".empowr-logo_svg__cls-1{fill:#03032f} A English All categories Self-care librar…" at bounding box center [784, 375] width 1568 height 751
click at [1111, 101] on div "Dashboard" at bounding box center [1143, 85] width 161 height 48
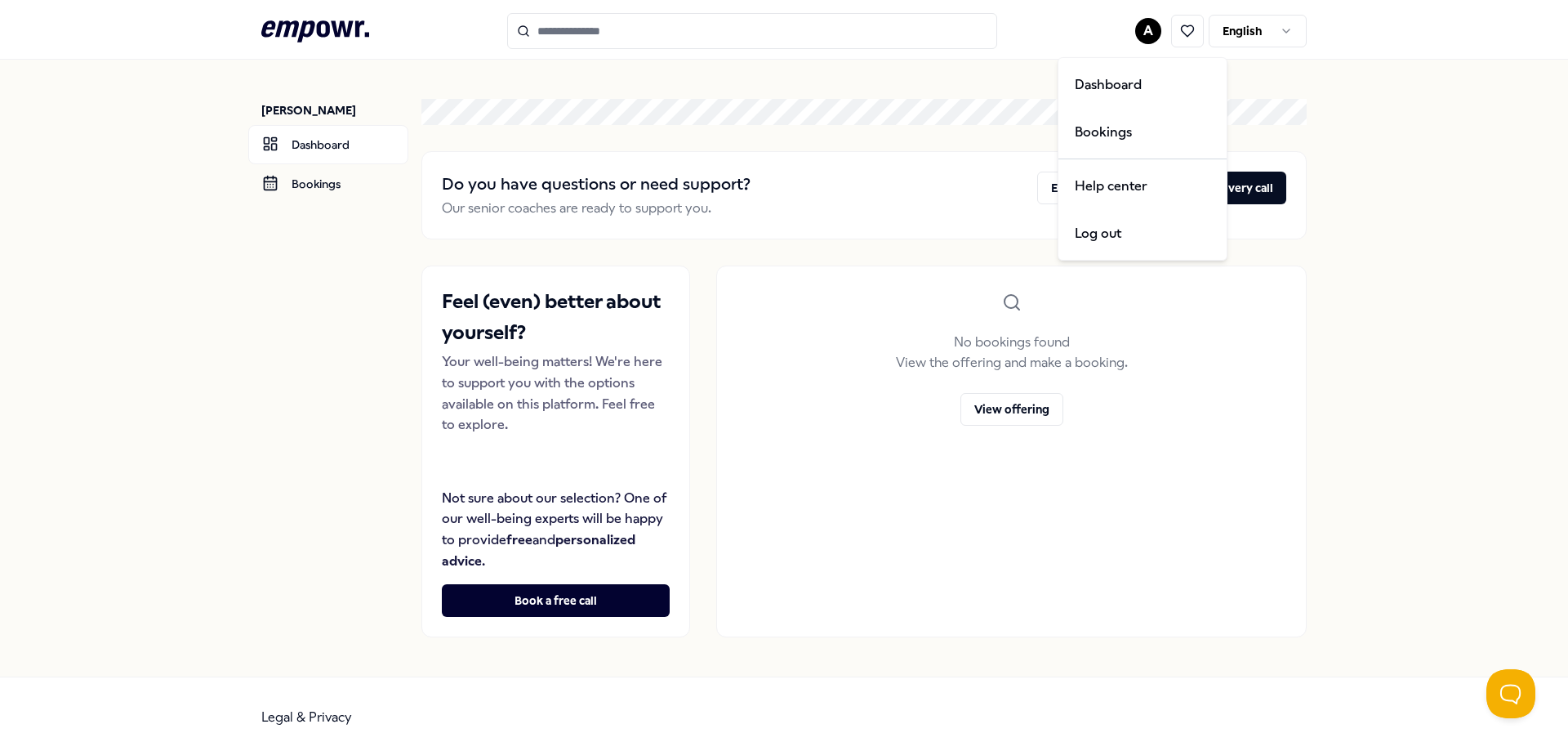
click at [1134, 21] on html ".empowr-logo_svg__cls-1{fill:#03032f} A [DEMOGRAPHIC_DATA] [PERSON_NAME] Dashbo…" at bounding box center [784, 375] width 1568 height 751
click at [1112, 141] on div "Bookings" at bounding box center [1143, 132] width 161 height 48
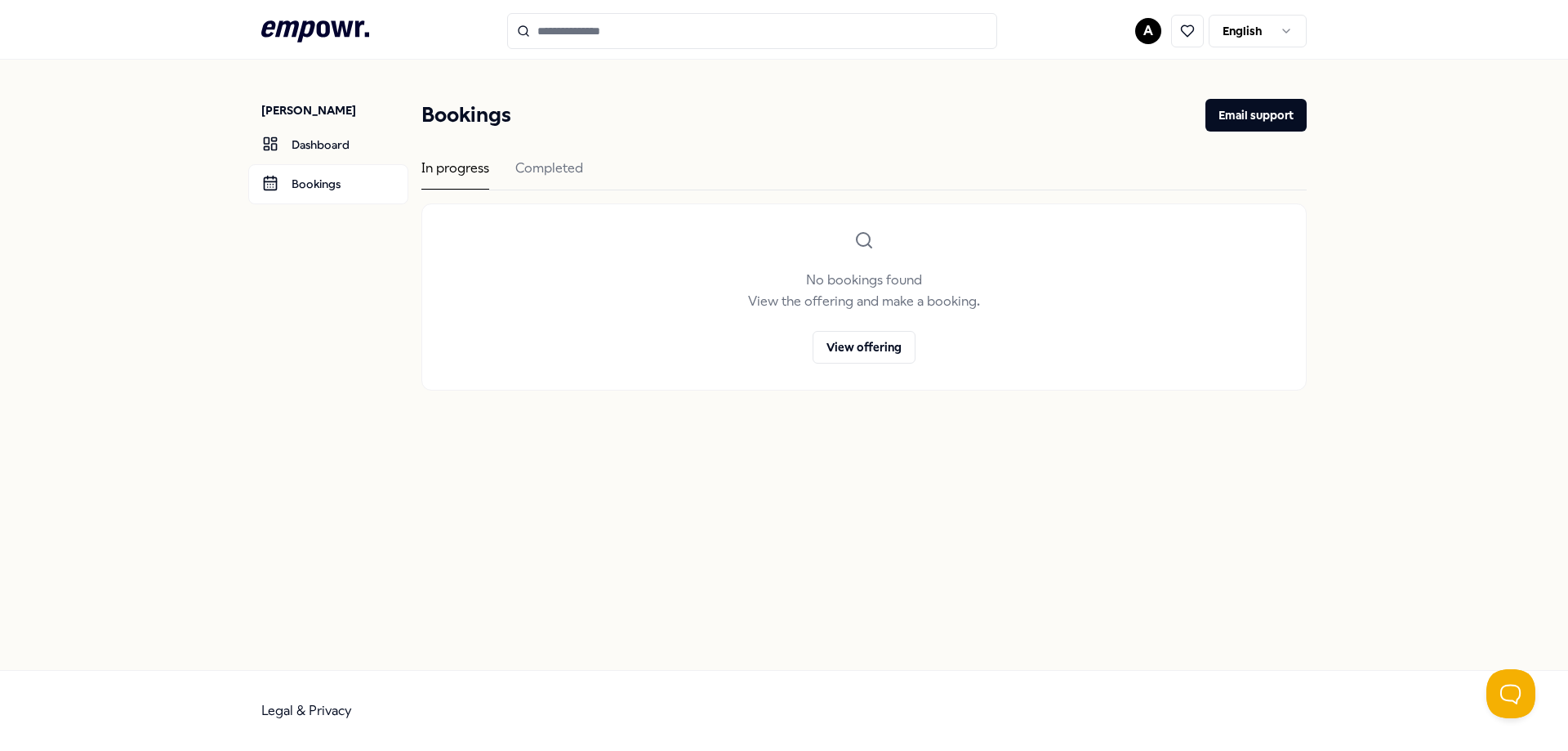
click at [1144, 24] on html ".empowr-logo_svg__cls-1{fill:#03032f} A [DEMOGRAPHIC_DATA] [PERSON_NAME] Dashbo…" at bounding box center [784, 375] width 1568 height 751
click at [313, 35] on html ".empowr-logo_svg__cls-1{fill:#03032f} A [DEMOGRAPHIC_DATA] [PERSON_NAME] Dashbo…" at bounding box center [784, 375] width 1568 height 751
click at [315, 35] on icon ".empowr-logo_svg__cls-1{fill:#03032f}" at bounding box center [315, 31] width 108 height 30
